Goal: Obtain resource: Obtain resource

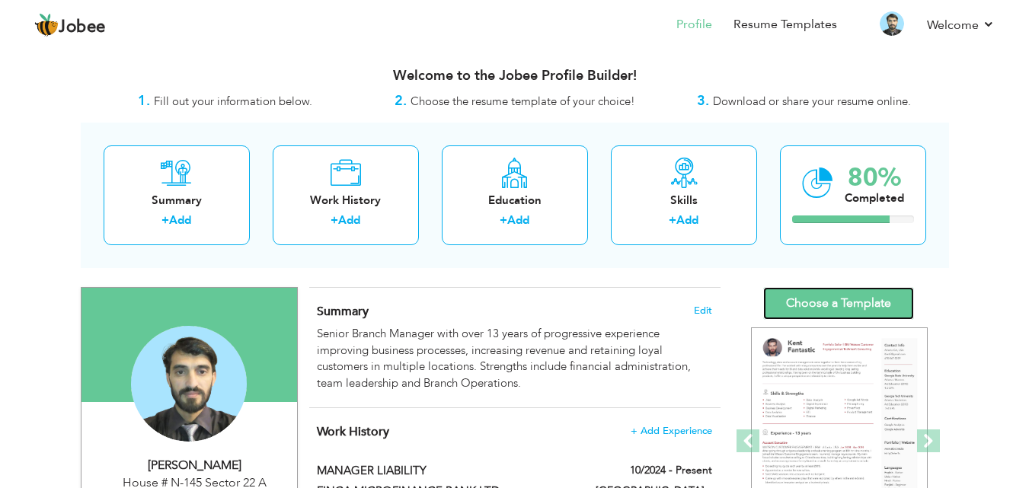
click at [839, 299] on link "Choose a Template" at bounding box center [839, 303] width 151 height 33
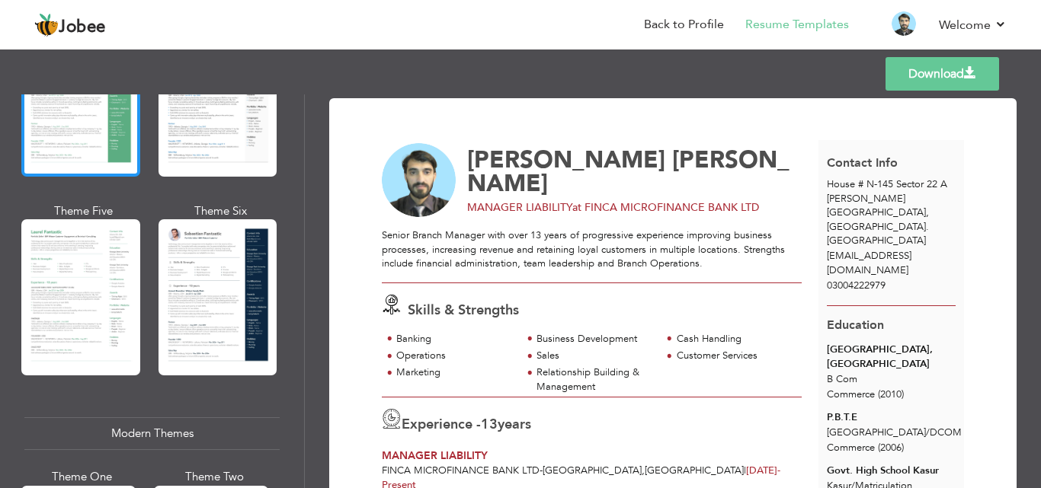
scroll to position [762, 0]
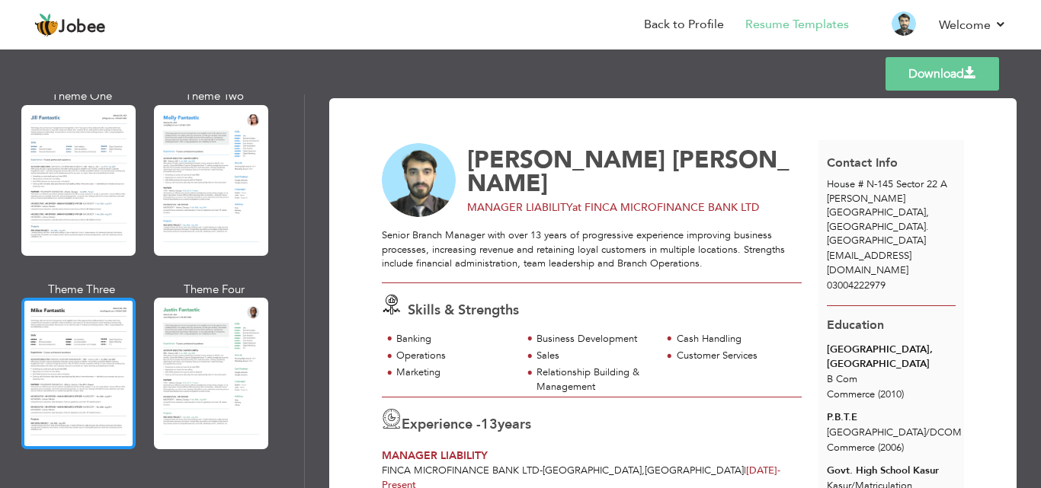
click at [88, 365] on div at bounding box center [78, 373] width 114 height 151
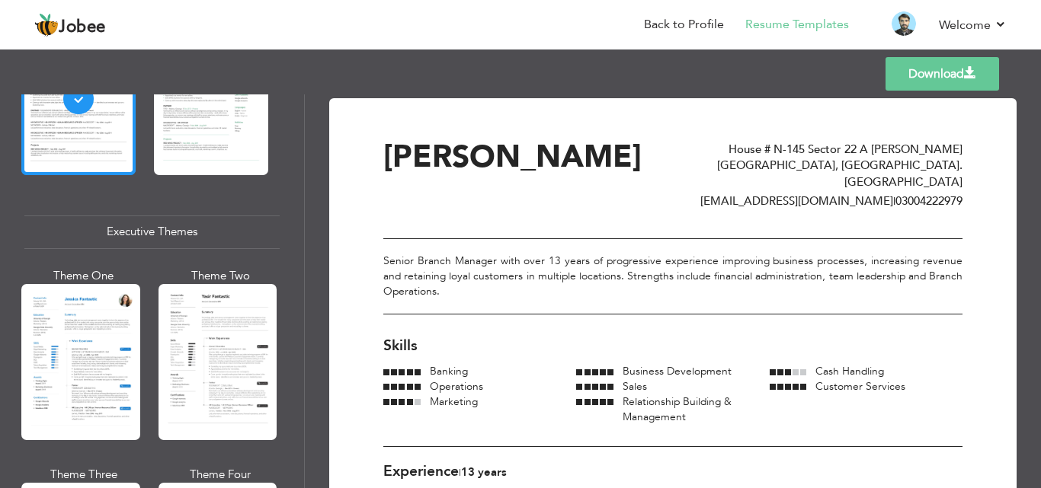
scroll to position [1067, 0]
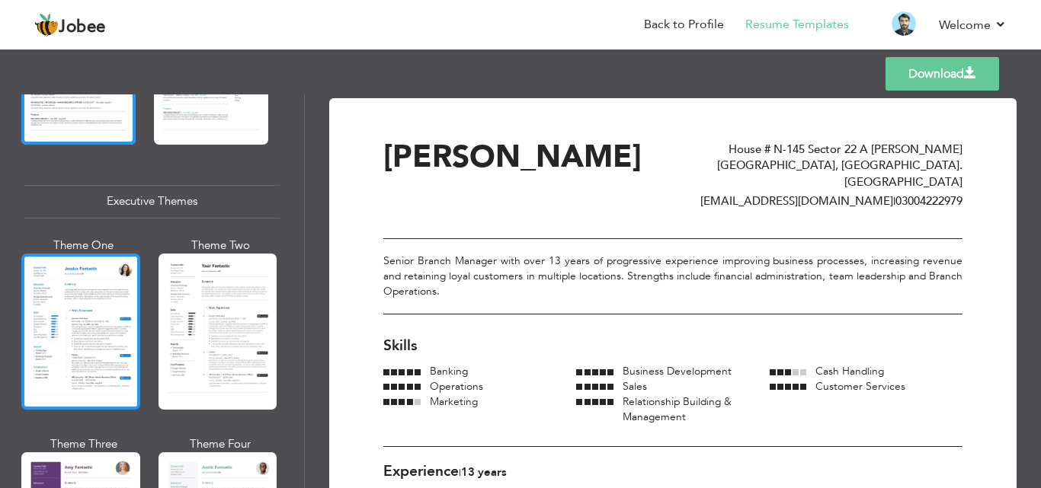
click at [88, 354] on div at bounding box center [80, 332] width 119 height 156
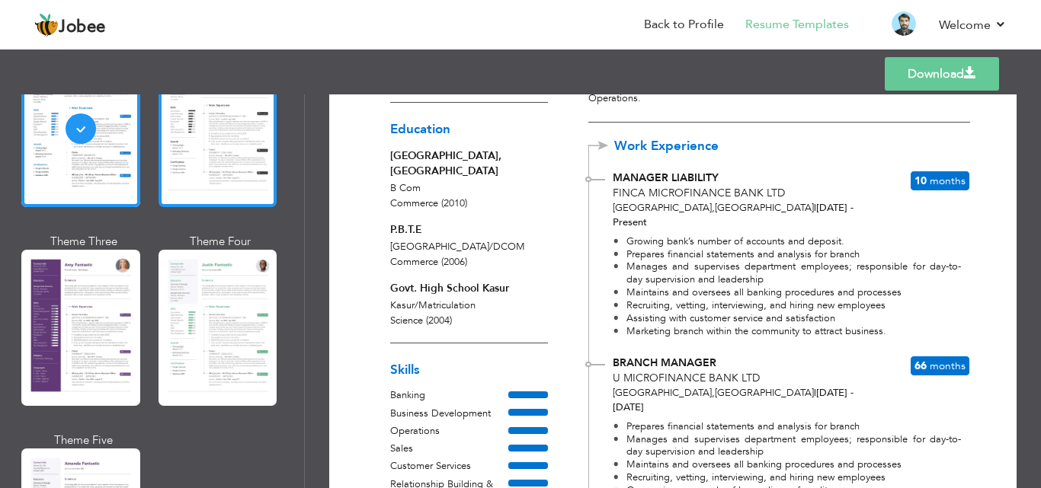
scroll to position [1295, 0]
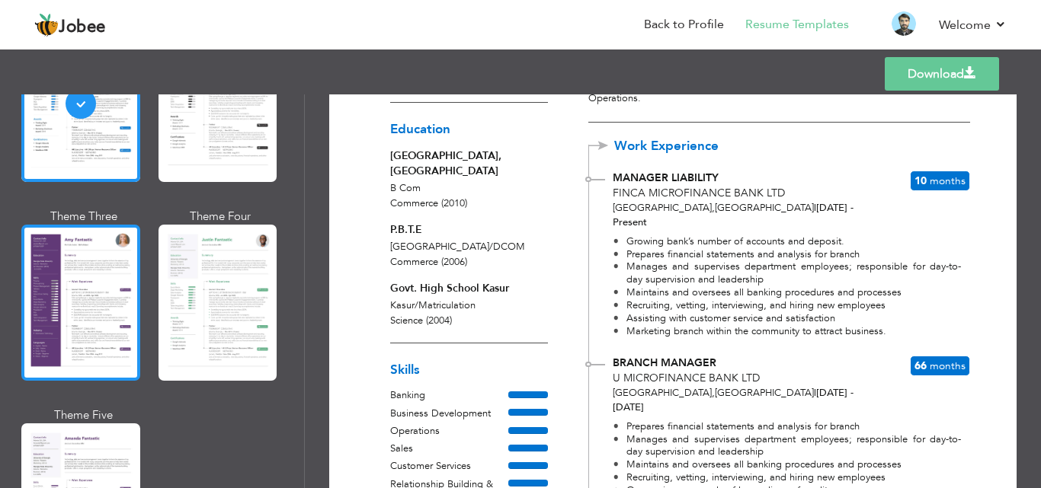
click at [64, 304] on div at bounding box center [80, 303] width 119 height 156
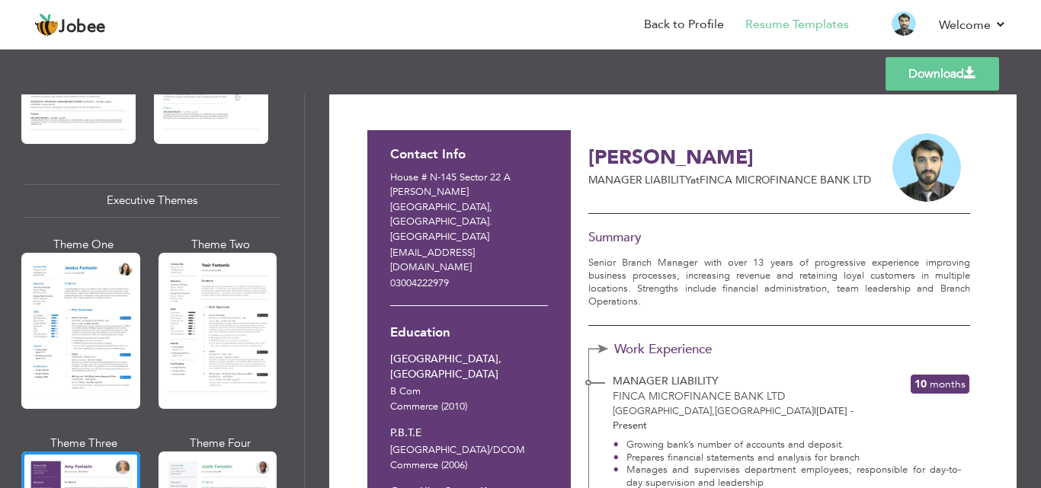
scroll to position [0, 0]
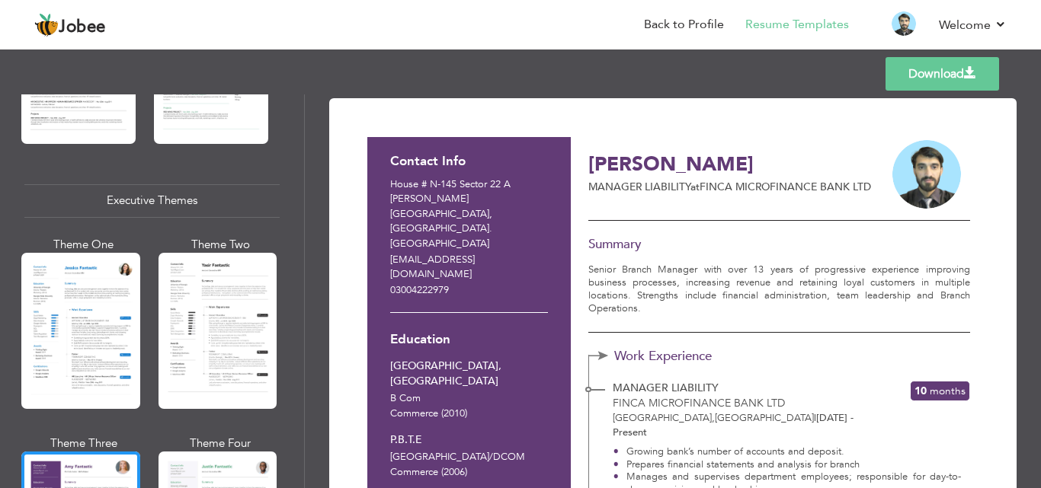
click at [935, 66] on link "Download" at bounding box center [942, 74] width 114 height 34
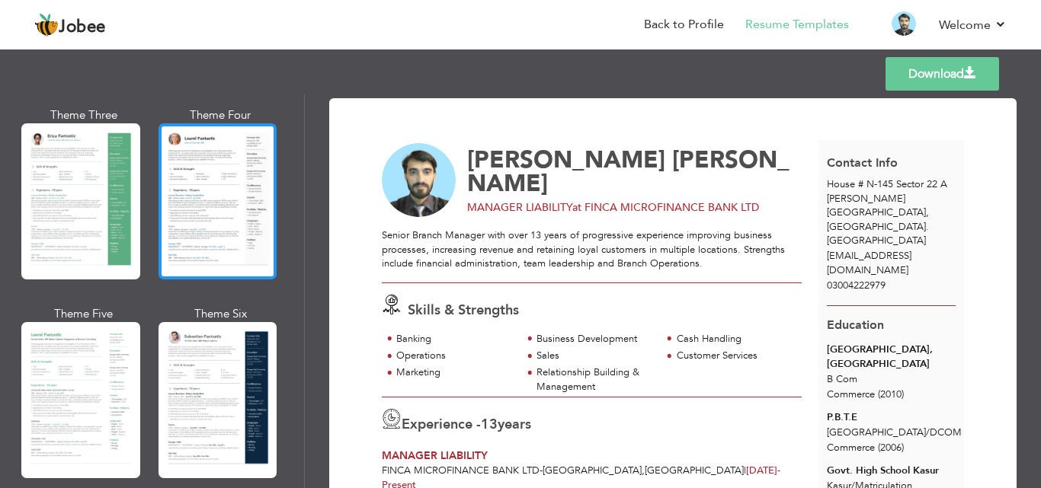
scroll to position [305, 0]
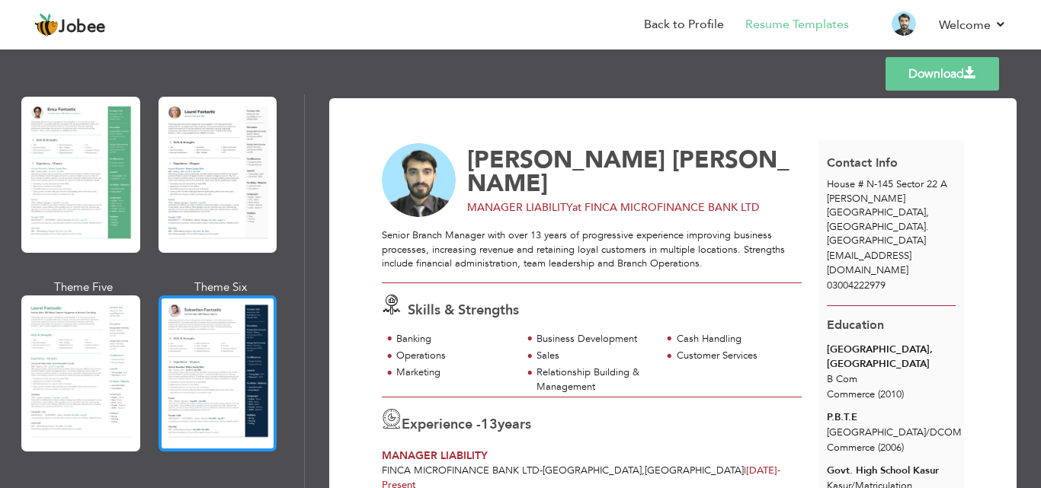
click at [201, 328] on div at bounding box center [217, 374] width 119 height 156
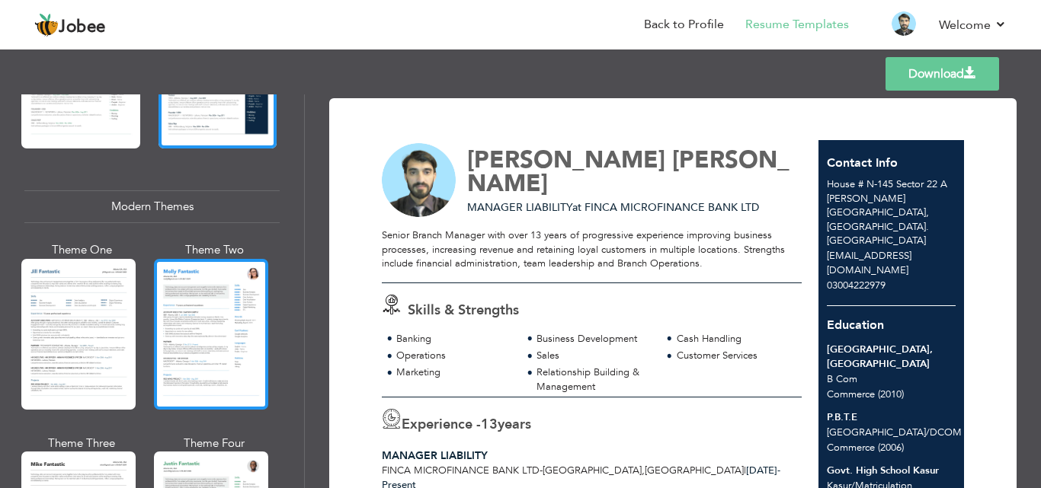
scroll to position [686, 0]
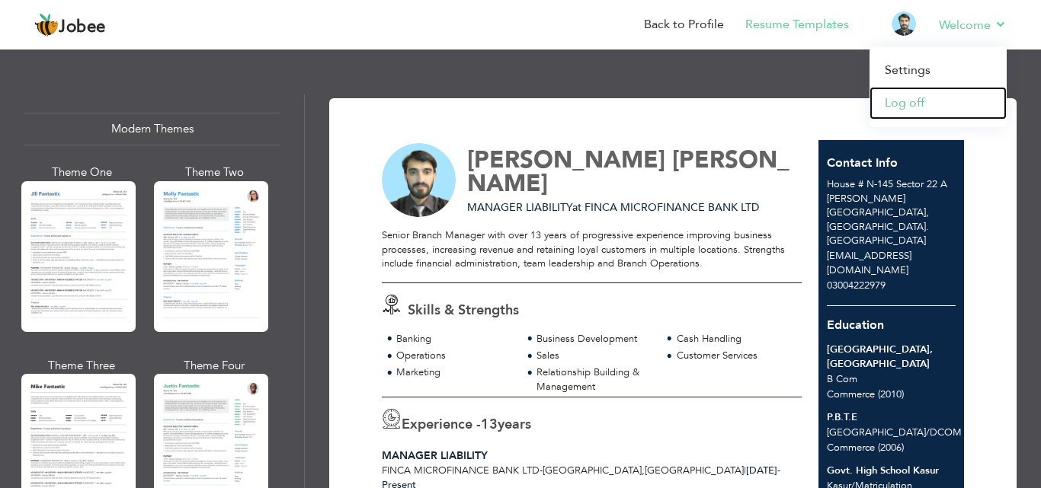
click at [896, 116] on link "Log off" at bounding box center [937, 103] width 137 height 33
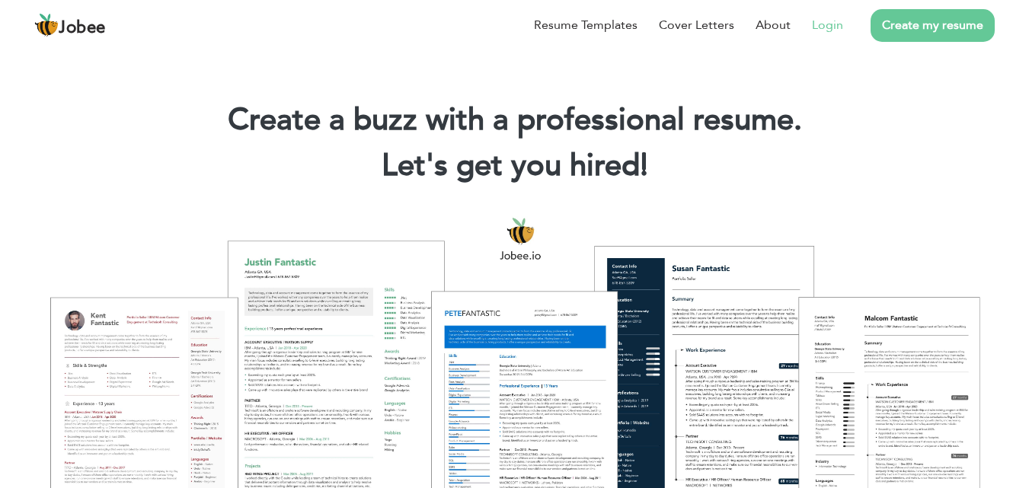
click at [832, 24] on link "Login" at bounding box center [827, 25] width 31 height 18
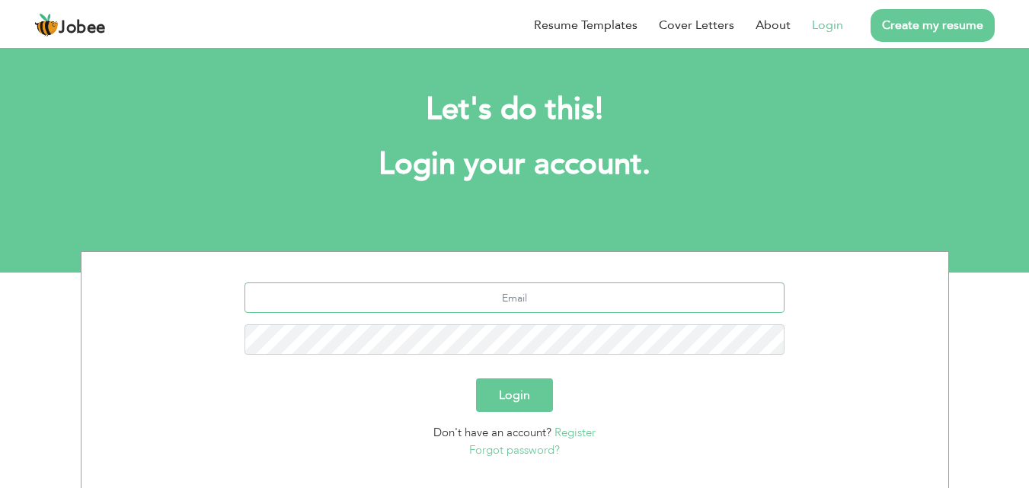
click at [530, 304] on input "text" at bounding box center [515, 298] width 540 height 30
type input "[EMAIL_ADDRESS][DOMAIN_NAME]"
click at [528, 400] on button "Login" at bounding box center [514, 396] width 77 height 34
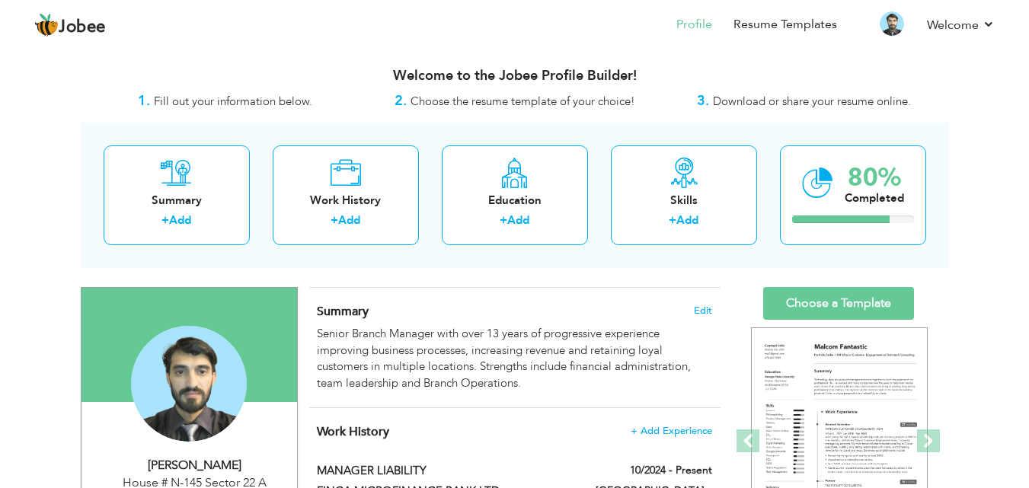
drag, startPoint x: 954, startPoint y: 0, endPoint x: 648, endPoint y: 29, distance: 306.9
click at [648, 29] on nav "Profile Resume Templates Resume Templates Cover Letters About My Resume Welcome…" at bounding box center [514, 25] width 961 height 41
